Goal: Transaction & Acquisition: Purchase product/service

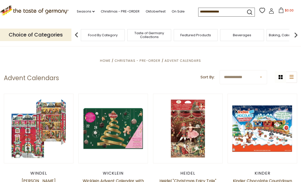
scroll to position [8, 0]
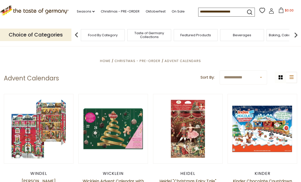
click at [144, 59] on span "Christmas - PRE-ORDER" at bounding box center [138, 60] width 46 height 5
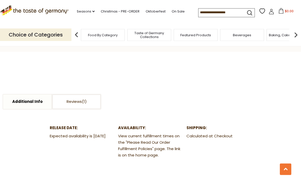
scroll to position [215, 0]
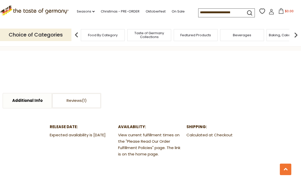
click at [82, 107] on link "Reviews" at bounding box center [76, 100] width 48 height 15
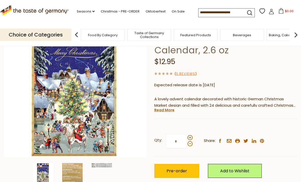
scroll to position [58, 0]
click at [165, 111] on link "Read More" at bounding box center [164, 109] width 20 height 5
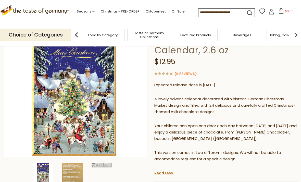
click at [74, 178] on img at bounding box center [72, 177] width 20 height 28
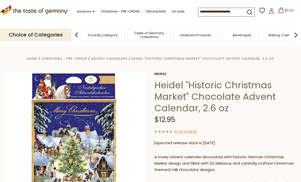
scroll to position [0, 13]
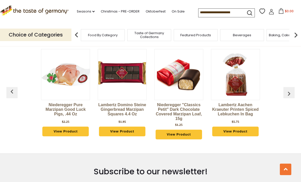
scroll to position [1330, 0]
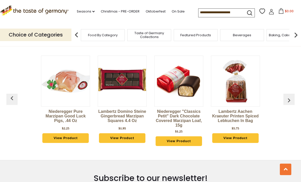
click at [59, 112] on link "Niederegger Pure Marzipan Good Luck Pigs, .44 oz" at bounding box center [65, 116] width 49 height 15
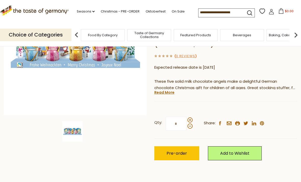
click at [190, 117] on span at bounding box center [190, 119] width 5 height 5
click at [187, 117] on input "*" at bounding box center [176, 124] width 21 height 14
type input "*"
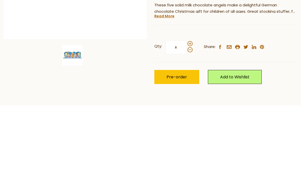
click at [176, 151] on span "Pre-order" at bounding box center [177, 154] width 20 height 6
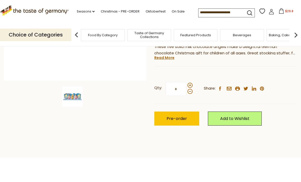
scroll to position [134, 0]
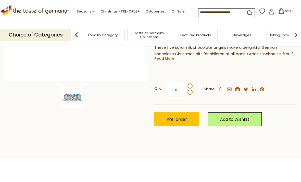
click at [110, 11] on link "Christmas - PRE-ORDER" at bounding box center [120, 12] width 39 height 6
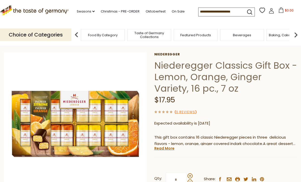
scroll to position [20, 0]
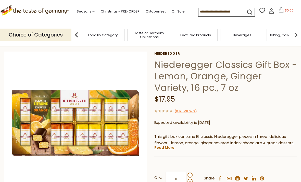
click at [160, 149] on link "Read More" at bounding box center [164, 147] width 20 height 5
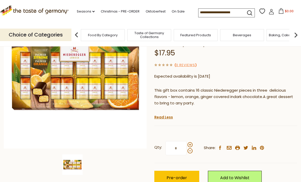
scroll to position [68, 0]
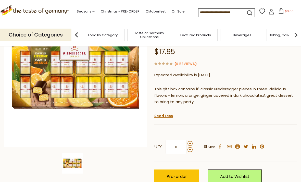
click at [175, 175] on span "Pre-order" at bounding box center [177, 176] width 20 height 6
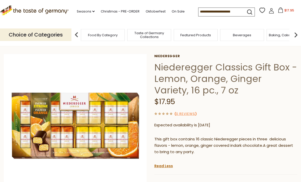
scroll to position [11, 0]
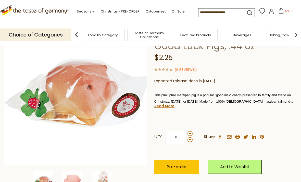
scroll to position [51, 0]
click at [163, 105] on link "Read More" at bounding box center [164, 105] width 20 height 5
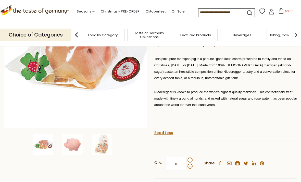
scroll to position [86, 0]
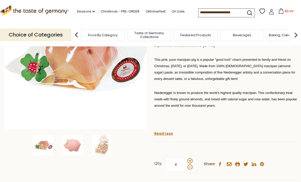
click at [72, 145] on img at bounding box center [72, 145] width 20 height 20
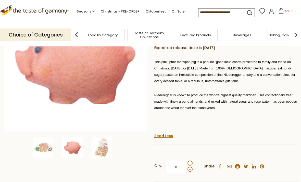
scroll to position [86, 0]
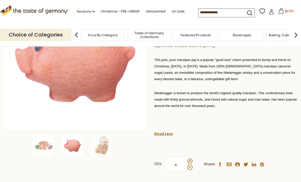
click at [102, 150] on img at bounding box center [102, 145] width 20 height 20
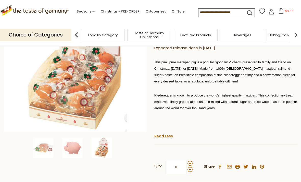
scroll to position [84, 0]
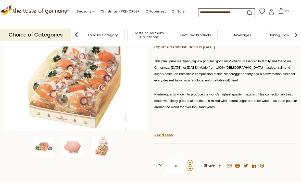
click at [43, 146] on img at bounding box center [43, 146] width 20 height 20
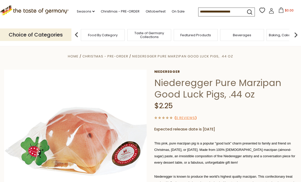
scroll to position [0, 0]
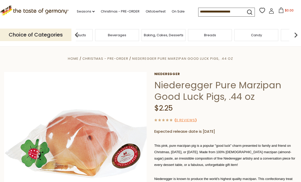
click at [86, 33] on span "Featured Products" at bounding box center [70, 35] width 31 height 4
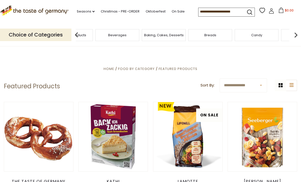
click at [86, 35] on span "Featured Products" at bounding box center [71, 35] width 31 height 4
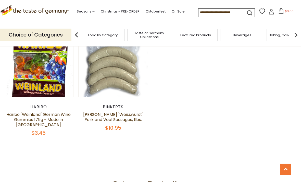
scroll to position [440, 0]
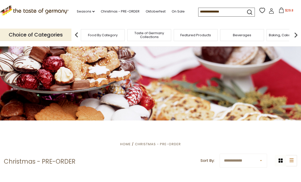
click at [153, 9] on link "Oktoberfest" at bounding box center [156, 12] width 20 height 6
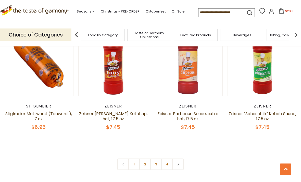
scroll to position [1157, 0]
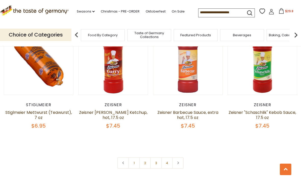
click at [146, 162] on link "2" at bounding box center [144, 162] width 11 height 11
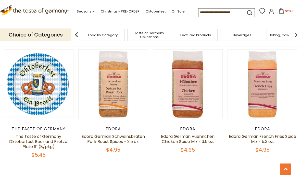
scroll to position [1138, 0]
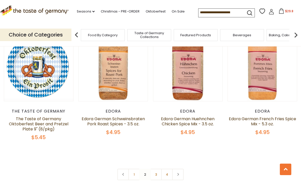
click at [180, 169] on link at bounding box center [177, 174] width 11 height 11
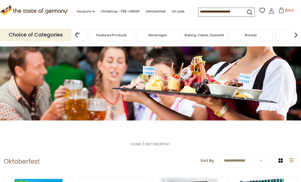
click at [85, 35] on span "Taste of Germany Collections" at bounding box center [65, 35] width 41 height 8
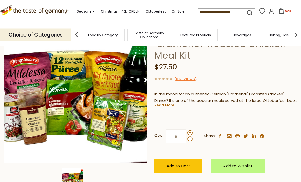
scroll to position [53, 0]
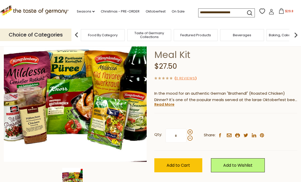
click at [163, 104] on link "Read More" at bounding box center [164, 104] width 20 height 5
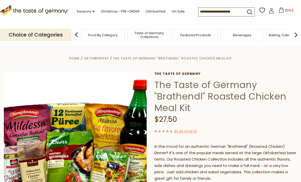
scroll to position [0, 0]
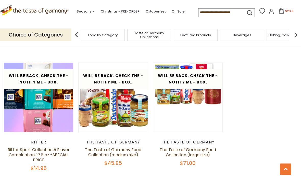
scroll to position [1036, 0]
